Goal: Task Accomplishment & Management: Complete application form

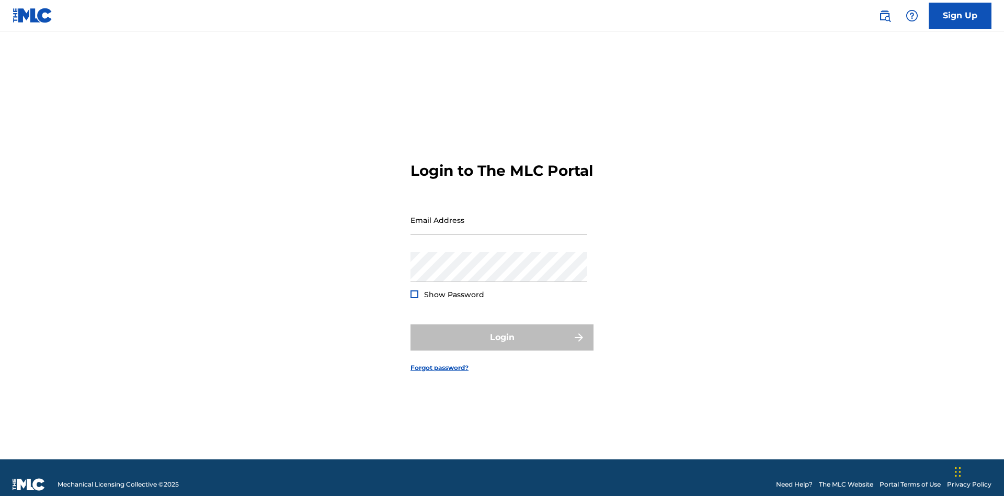
scroll to position [14, 0]
click at [499, 215] on input "Email Address" at bounding box center [498, 220] width 177 height 30
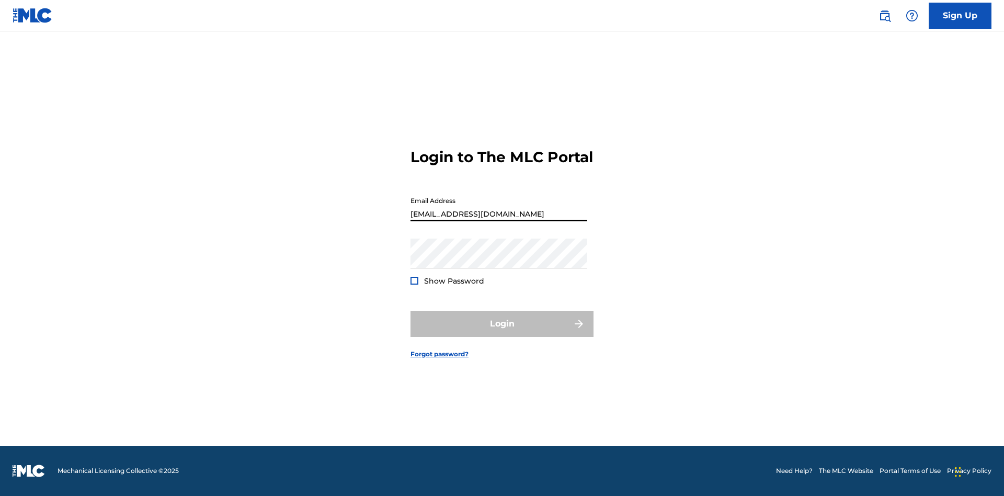
type input "[EMAIL_ADDRESS][DOMAIN_NAME]"
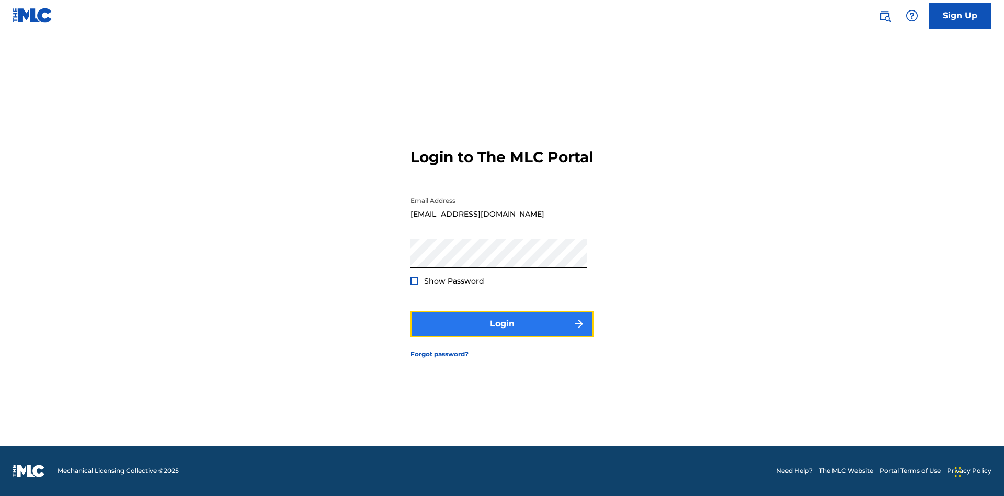
click at [502, 332] on button "Login" at bounding box center [501, 324] width 183 height 26
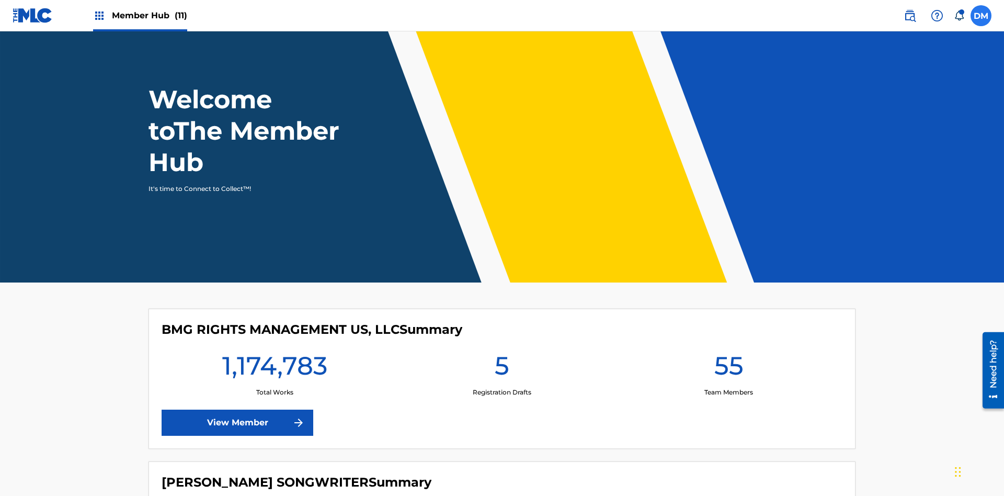
click at [981, 15] on label at bounding box center [980, 15] width 21 height 21
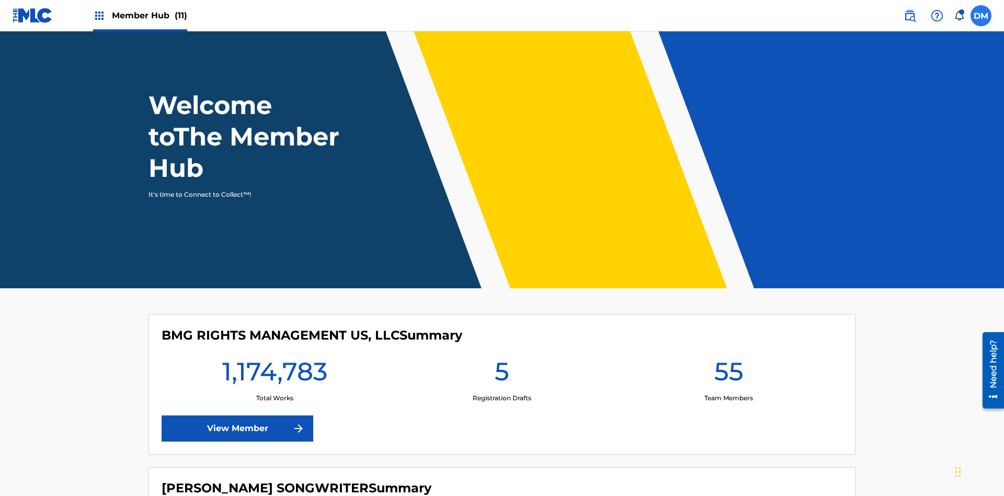
click at [981, 16] on input "[PERSON_NAME] [PERSON_NAME] [PERSON_NAME][EMAIL_ADDRESS][DOMAIN_NAME] Notificat…" at bounding box center [981, 16] width 0 height 0
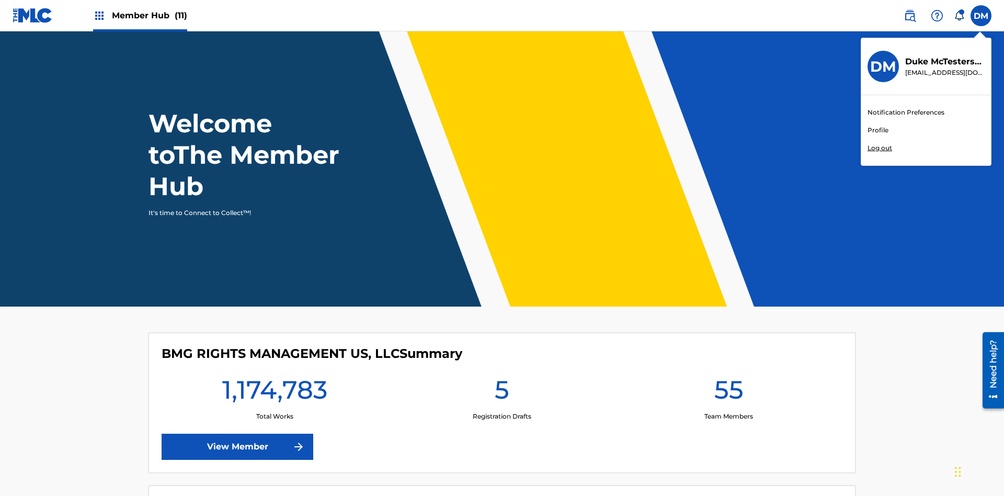
click at [877, 130] on link "Profile" at bounding box center [877, 129] width 21 height 9
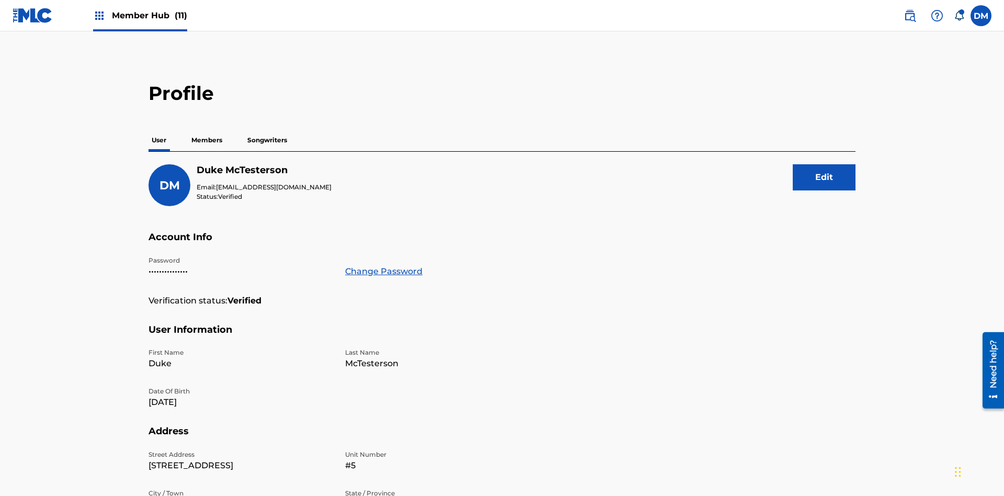
click at [207, 129] on p "Members" at bounding box center [206, 140] width 37 height 22
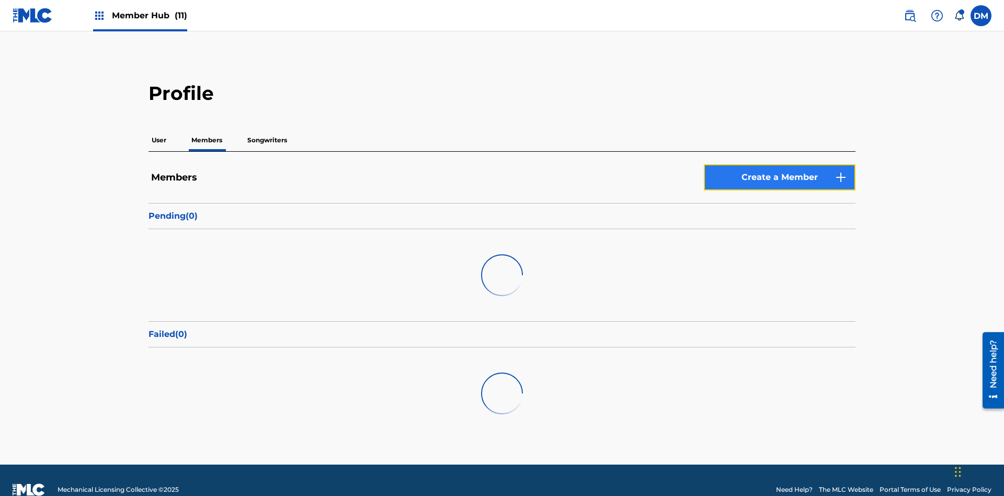
click at [779, 164] on link "Create a Member" at bounding box center [780, 177] width 152 height 26
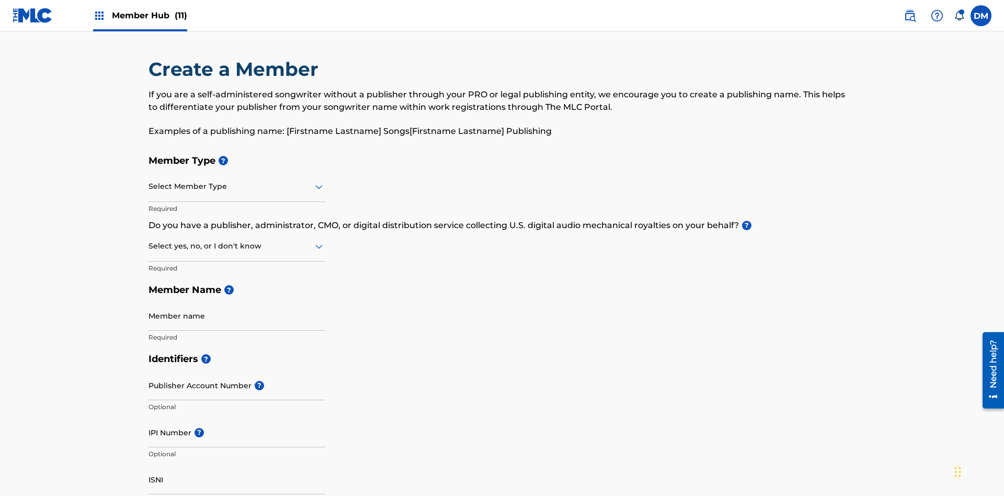
click at [149, 181] on input "text" at bounding box center [149, 186] width 2 height 11
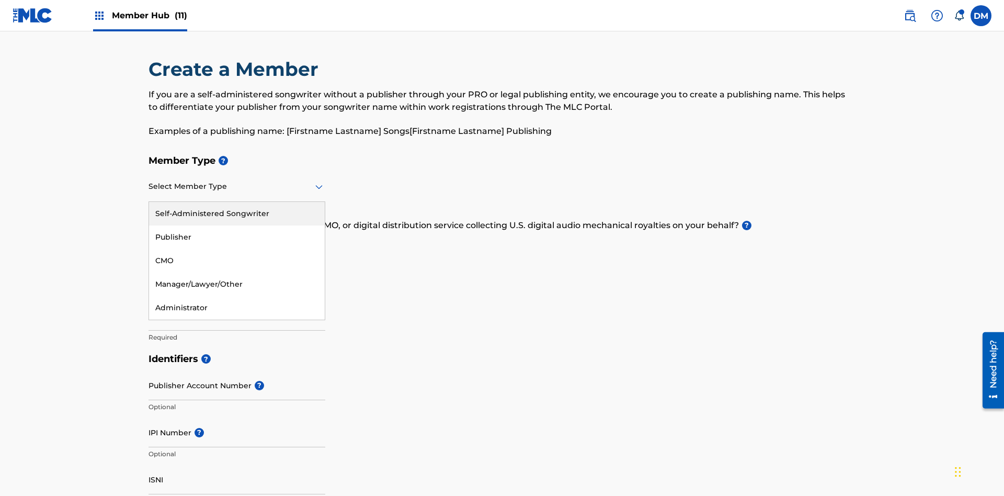
scroll to position [118, 0]
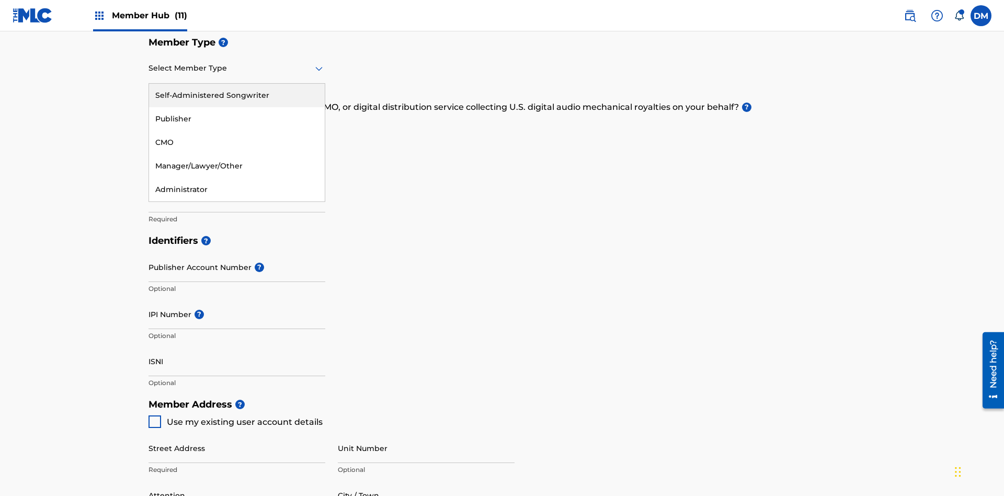
click at [237, 95] on div "Self-Administered Songwriter" at bounding box center [237, 96] width 176 height 24
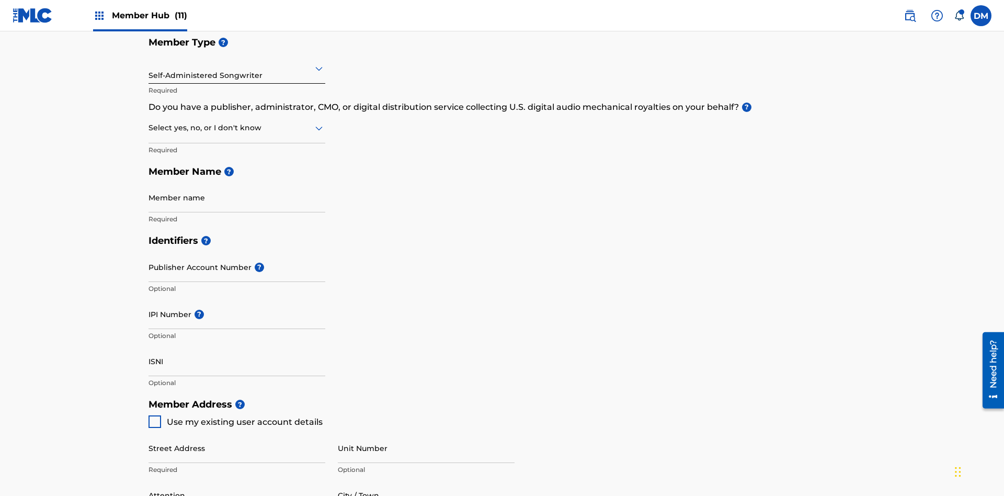
click at [149, 122] on input "text" at bounding box center [149, 127] width 2 height 11
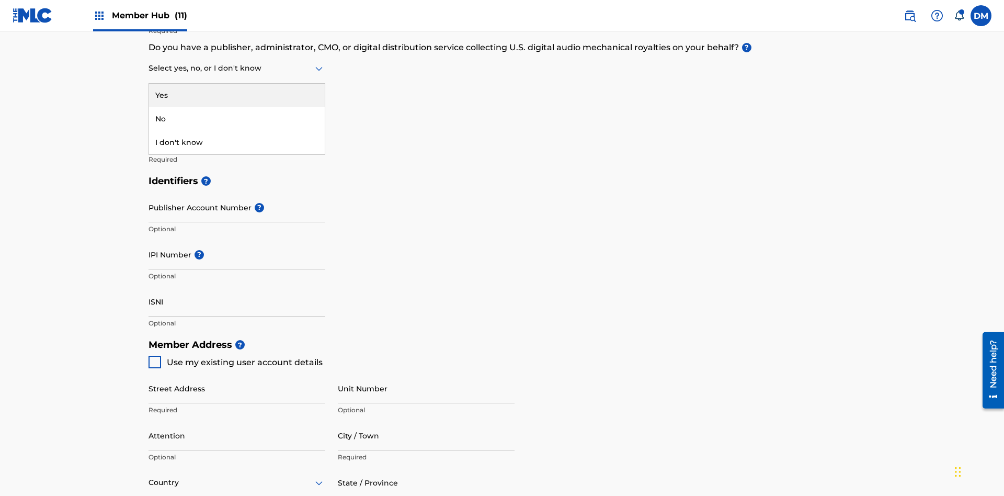
click at [237, 119] on div "No" at bounding box center [237, 119] width 176 height 24
click at [235, 357] on span "Use my existing user account details" at bounding box center [245, 362] width 156 height 10
click at [237, 123] on input "Member name" at bounding box center [236, 138] width 177 height 30
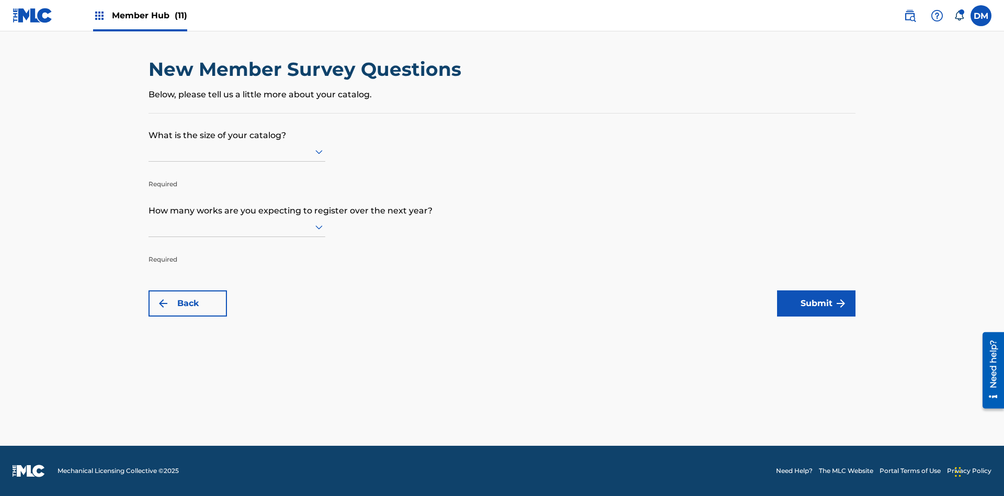
click at [149, 151] on input "text" at bounding box center [149, 151] width 2 height 11
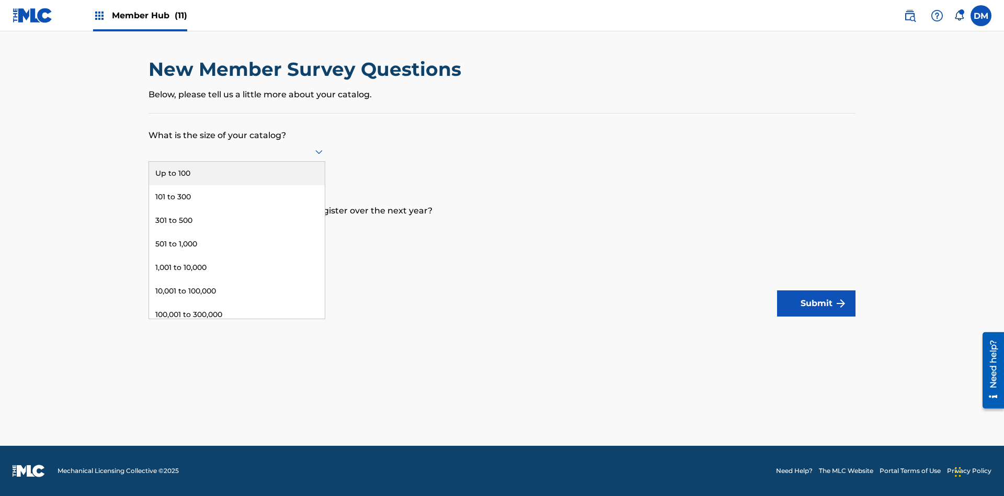
click at [237, 220] on div "301 to 500" at bounding box center [237, 221] width 176 height 24
click at [149, 226] on input "text" at bounding box center [149, 226] width 2 height 11
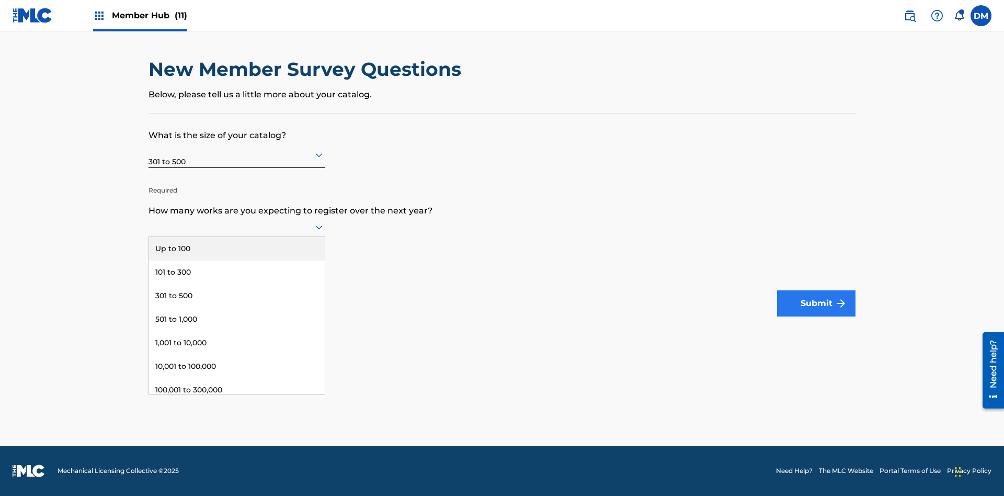
click at [237, 295] on div "301 to 500" at bounding box center [237, 296] width 176 height 24
click at [816, 303] on button "Submit" at bounding box center [816, 303] width 78 height 26
